Goal: Find specific page/section: Find specific page/section

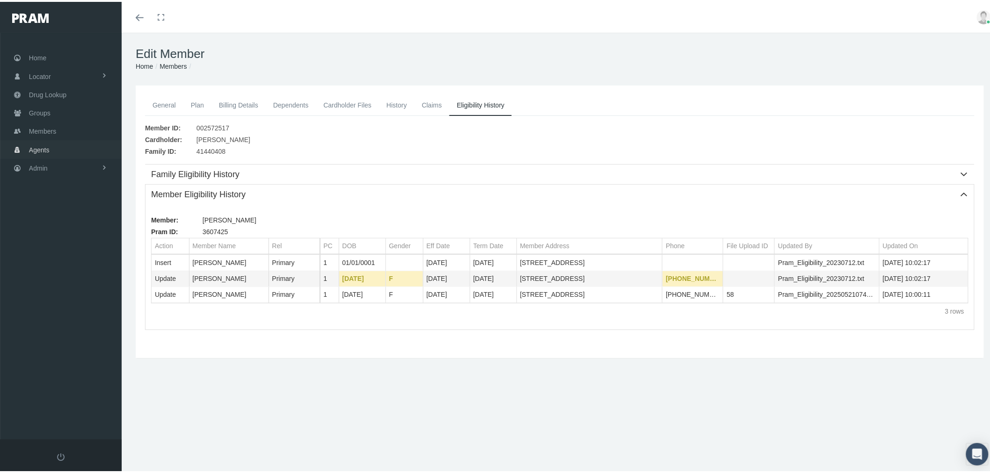
click at [49, 150] on span "Agents" at bounding box center [39, 148] width 21 height 18
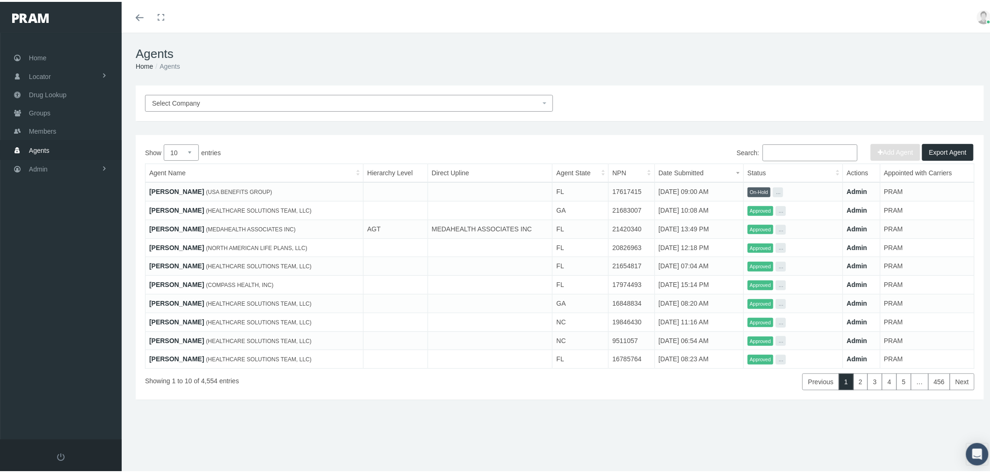
click at [186, 208] on link "[PERSON_NAME]" at bounding box center [176, 208] width 55 height 7
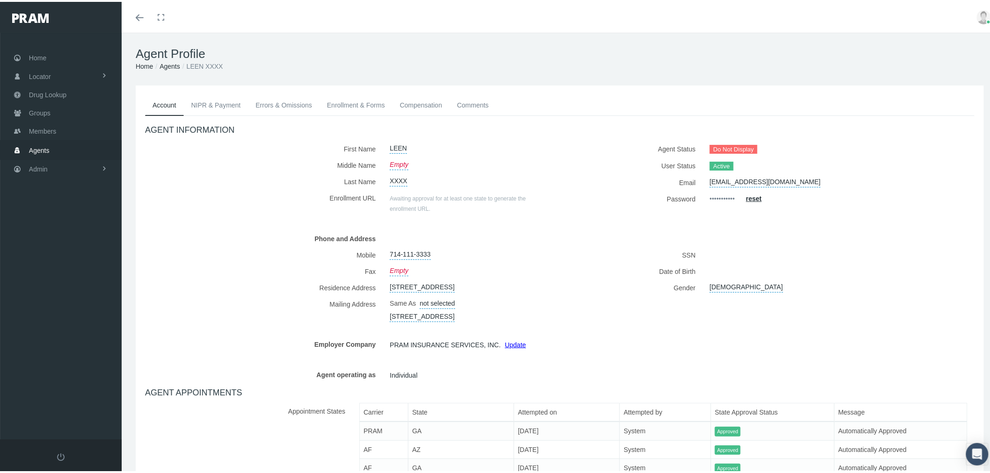
click at [40, 148] on span "Agents" at bounding box center [39, 149] width 21 height 18
